Goal: Information Seeking & Learning: Learn about a topic

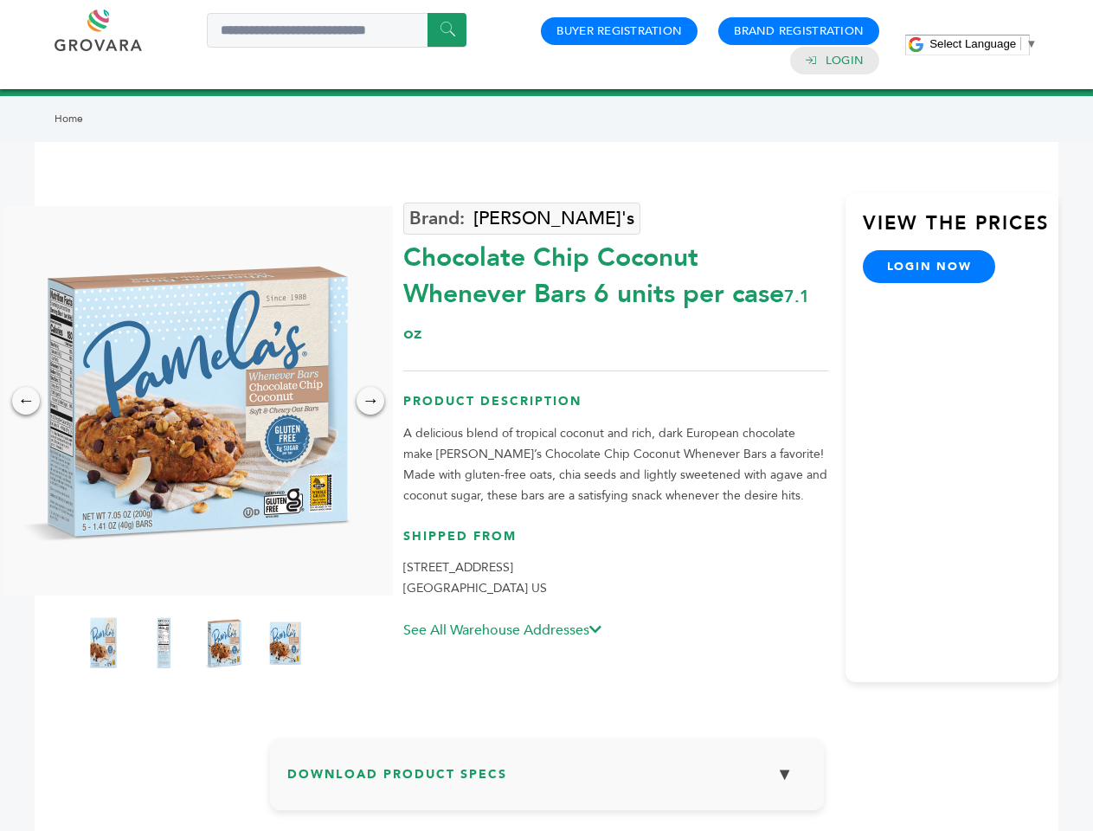
click at [983, 43] on span "Select Language" at bounding box center [973, 43] width 87 height 13
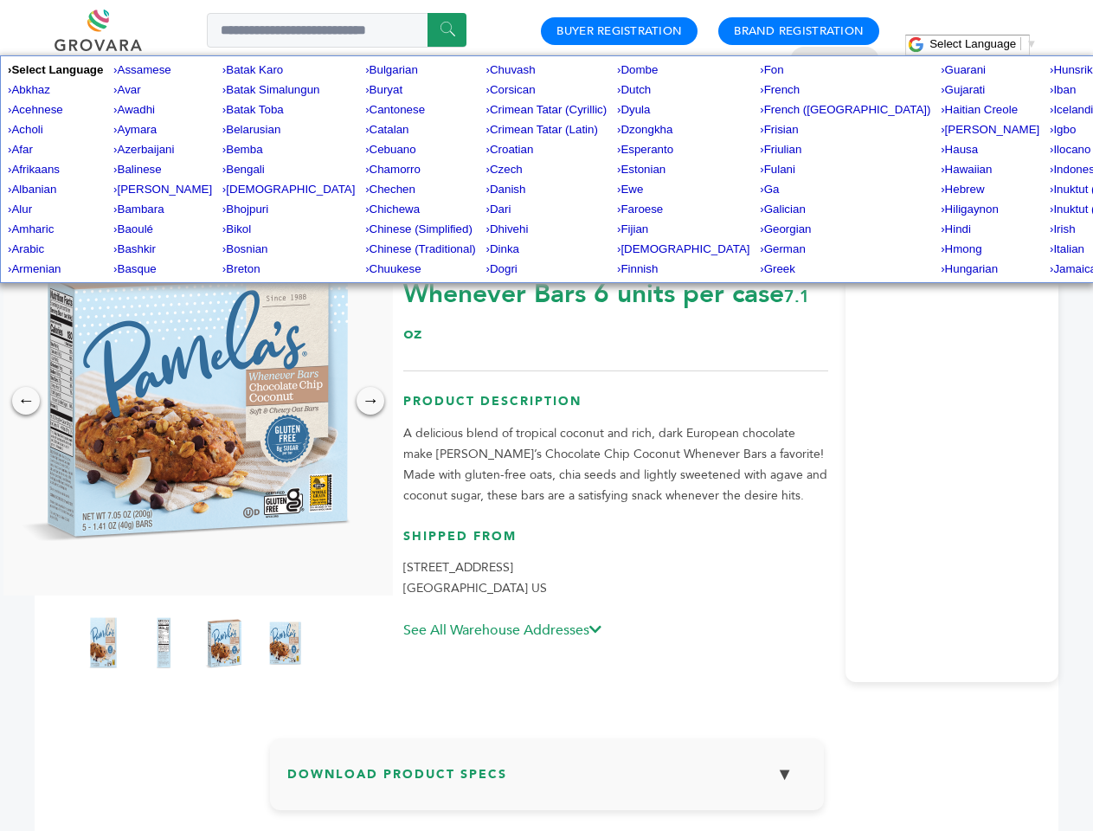
click at [194, 401] on img at bounding box center [194, 401] width 390 height 390
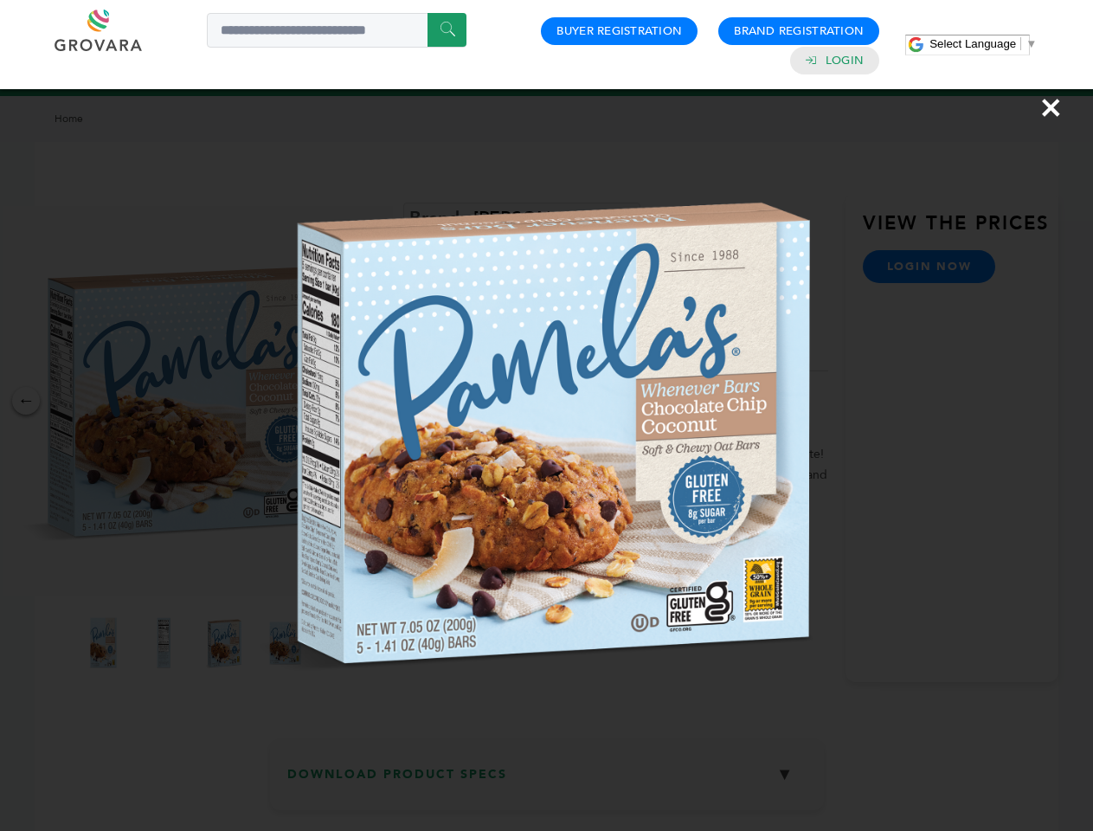
click at [26, 401] on div "×" at bounding box center [546, 415] width 1093 height 831
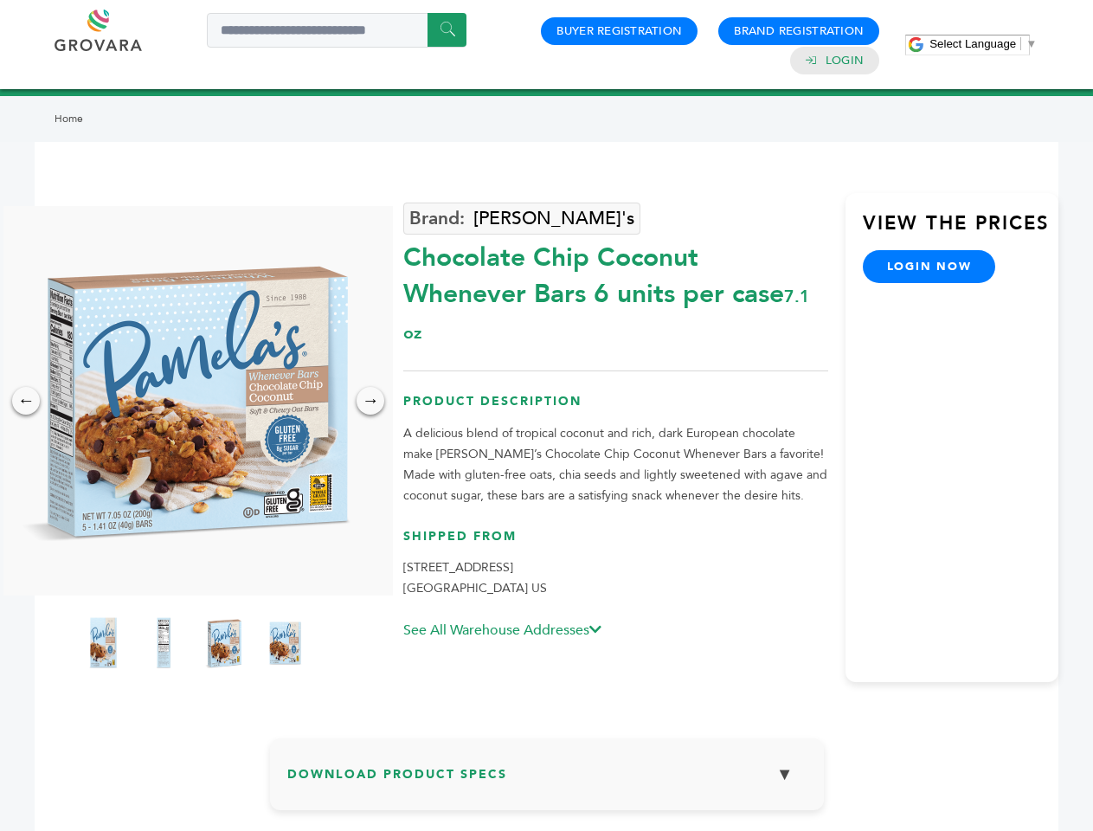
click at [370, 401] on div "→" at bounding box center [371, 401] width 28 height 28
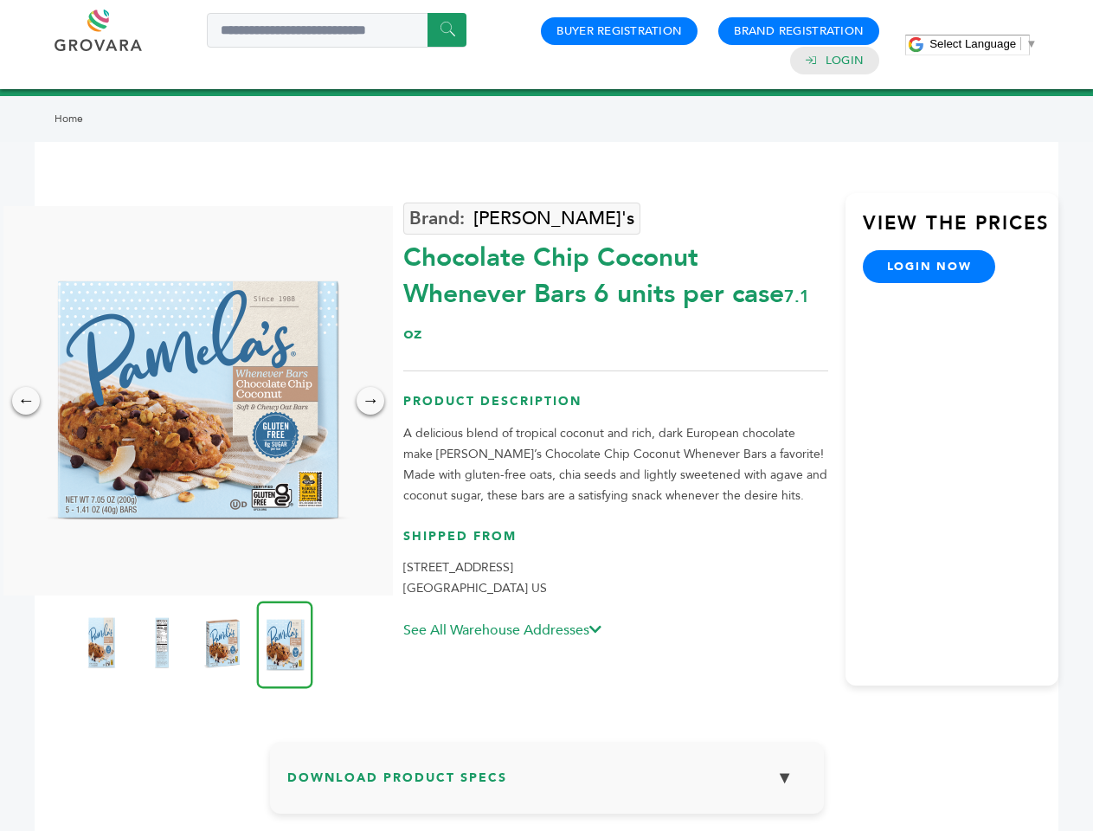
click at [103, 643] on img at bounding box center [101, 642] width 43 height 69
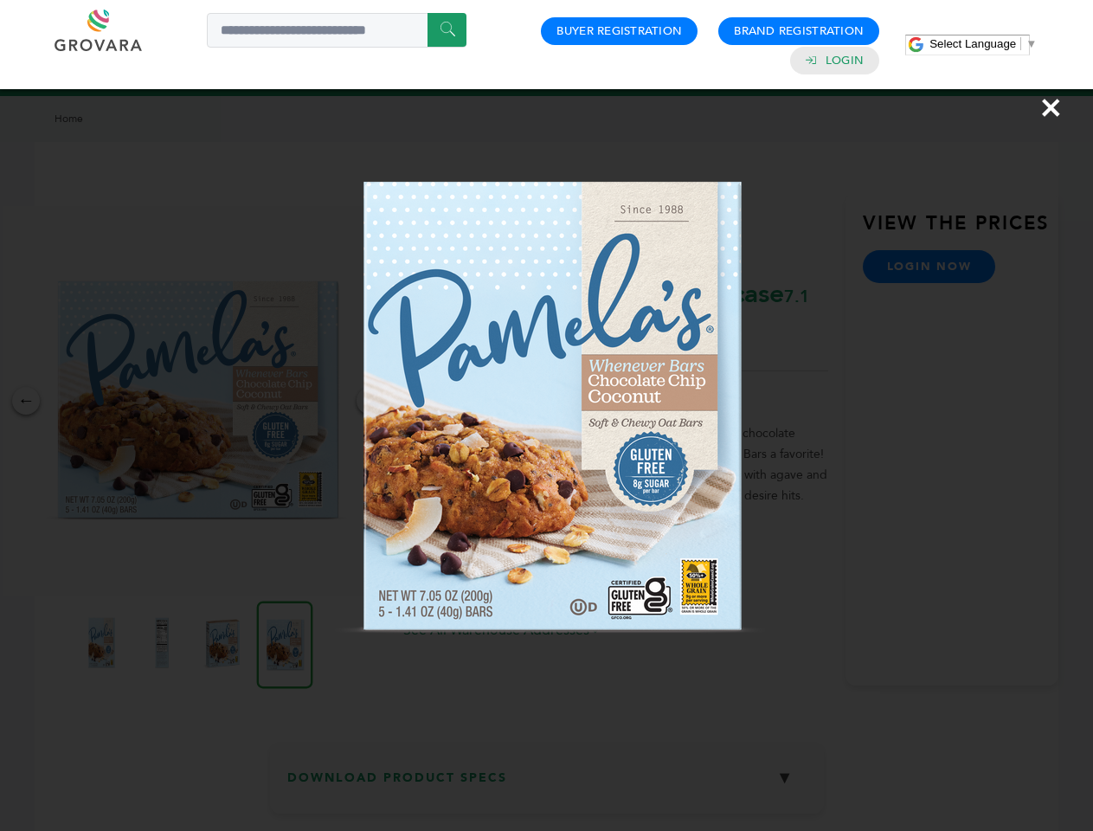
click at [164, 643] on div "×" at bounding box center [546, 415] width 1093 height 831
click at [224, 643] on img at bounding box center [222, 642] width 43 height 69
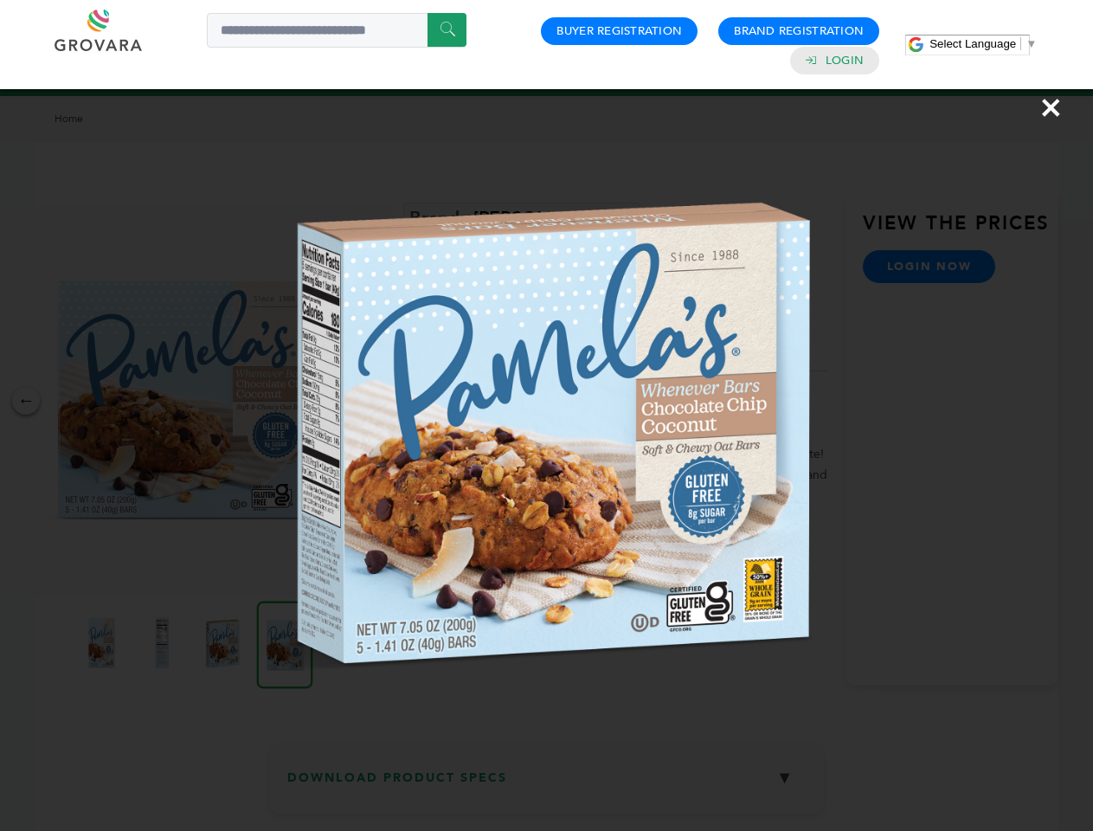
click at [0, 0] on img at bounding box center [0, 0] width 0 height 0
click at [547, 781] on div "×" at bounding box center [546, 415] width 1093 height 831
